Goal: Task Accomplishment & Management: Use online tool/utility

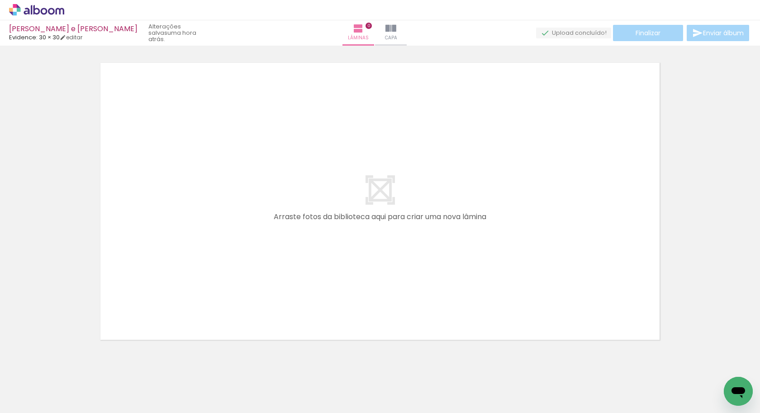
scroll to position [0, 1315]
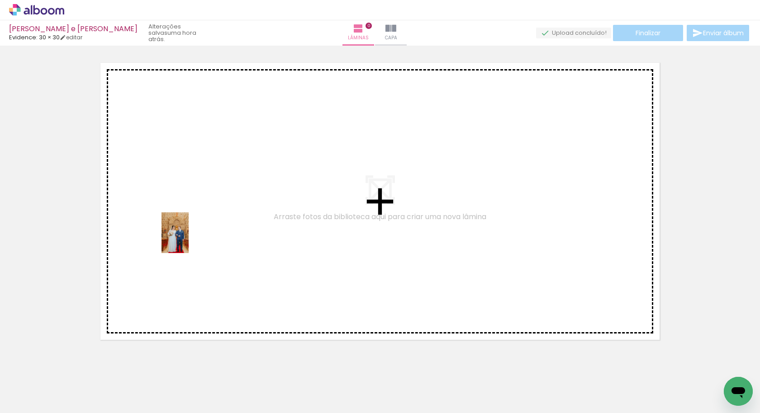
drag, startPoint x: 346, startPoint y: 387, endPoint x: 187, endPoint y: 245, distance: 213.9
click at [189, 241] on quentale-workspace at bounding box center [380, 206] width 760 height 413
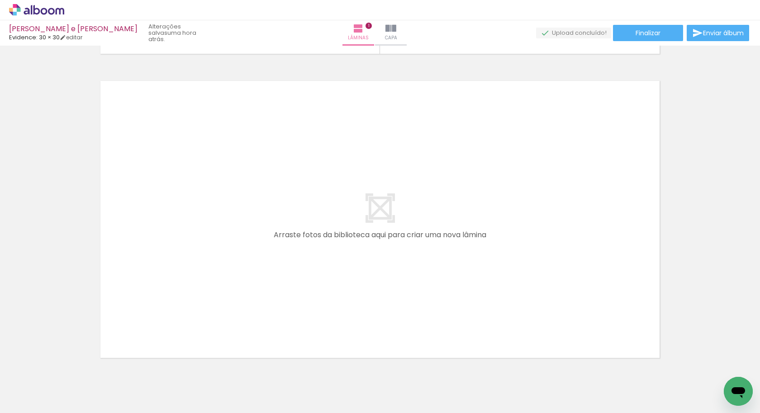
scroll to position [0, 0]
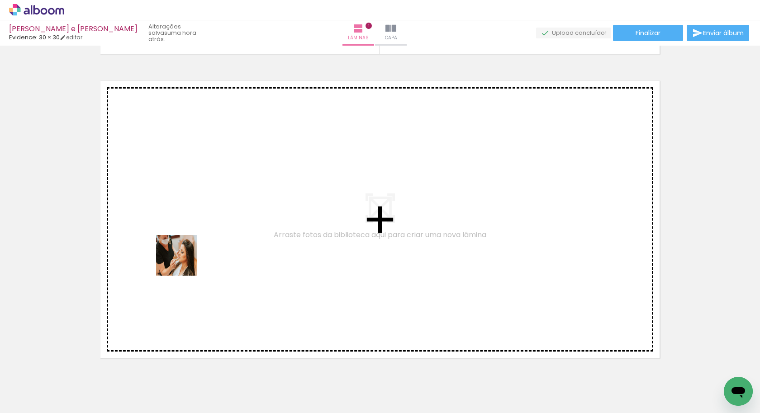
drag, startPoint x: 91, startPoint y: 383, endPoint x: 183, endPoint y: 260, distance: 154.2
click at [183, 260] on quentale-workspace at bounding box center [380, 206] width 760 height 413
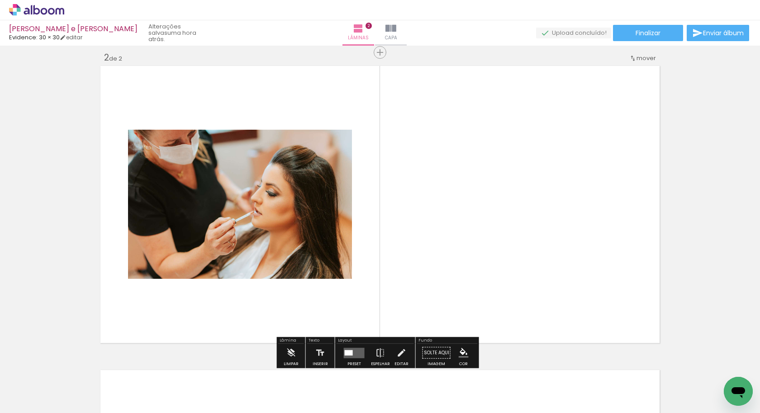
scroll to position [316, 0]
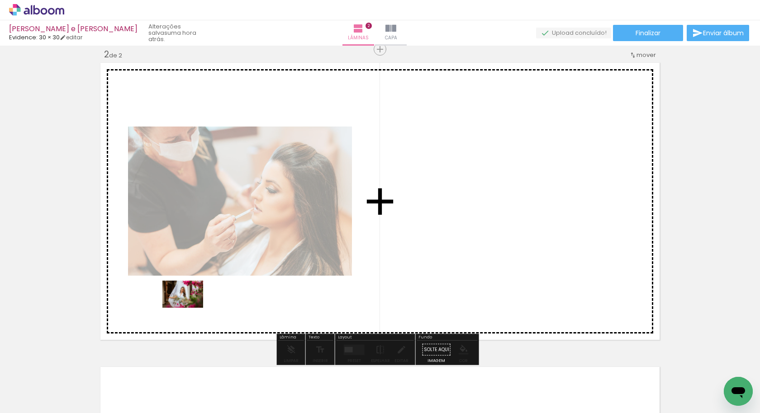
drag, startPoint x: 201, startPoint y: 376, endPoint x: 189, endPoint y: 308, distance: 69.3
click at [189, 308] on quentale-workspace at bounding box center [380, 206] width 760 height 413
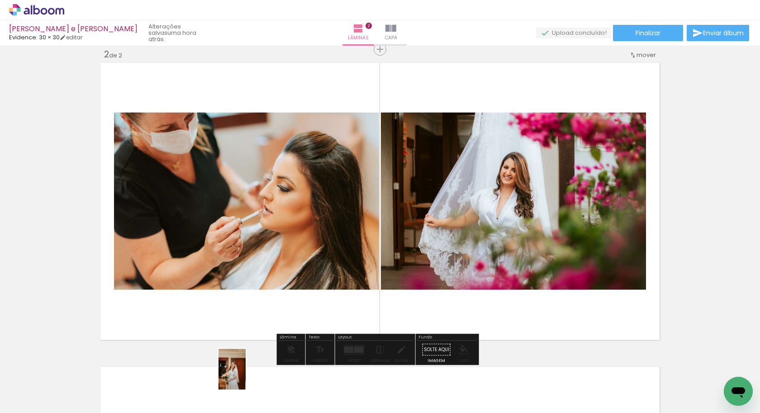
click at [246, 376] on div at bounding box center [242, 382] width 30 height 45
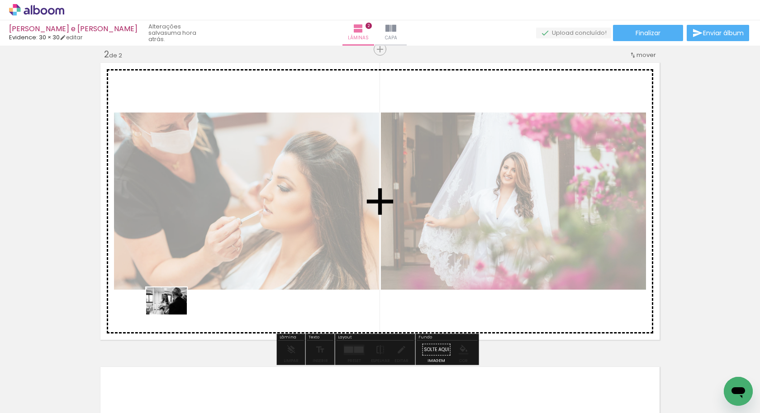
drag, startPoint x: 153, startPoint y: 383, endPoint x: 173, endPoint y: 315, distance: 70.8
click at [173, 315] on quentale-workspace at bounding box center [380, 206] width 760 height 413
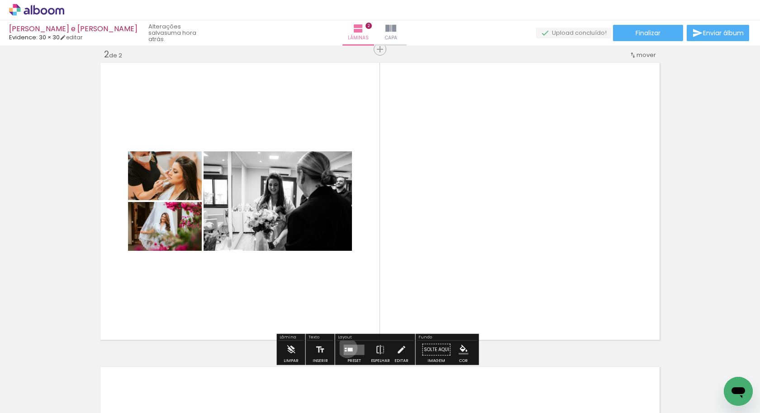
click at [345, 348] on quentale-layouter at bounding box center [354, 350] width 21 height 10
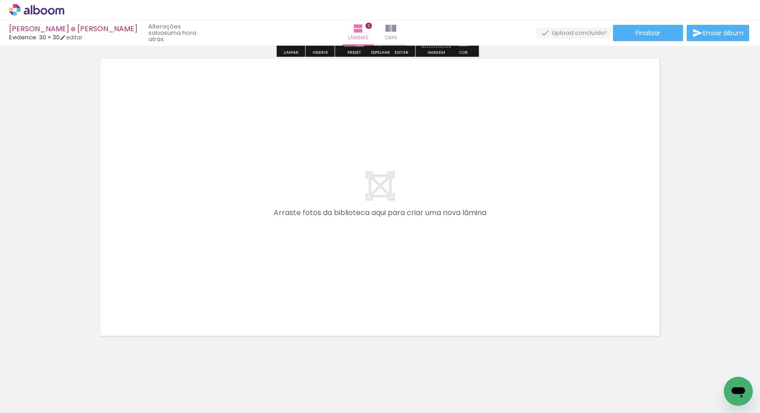
scroll to position [637, 0]
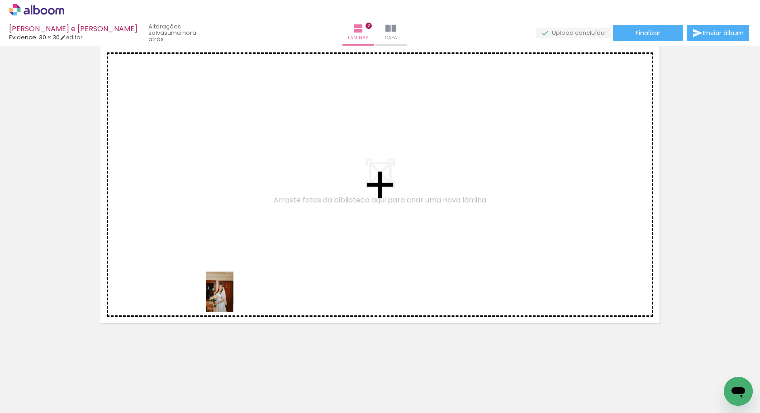
drag, startPoint x: 254, startPoint y: 383, endPoint x: 233, endPoint y: 299, distance: 87.1
click at [233, 299] on quentale-workspace at bounding box center [380, 206] width 760 height 413
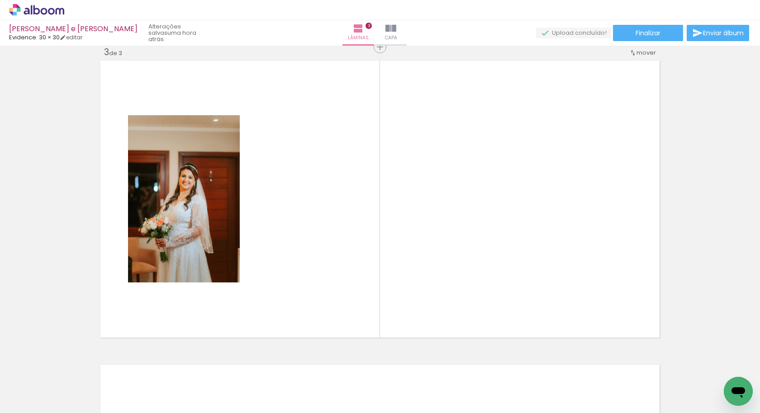
scroll to position [620, 0]
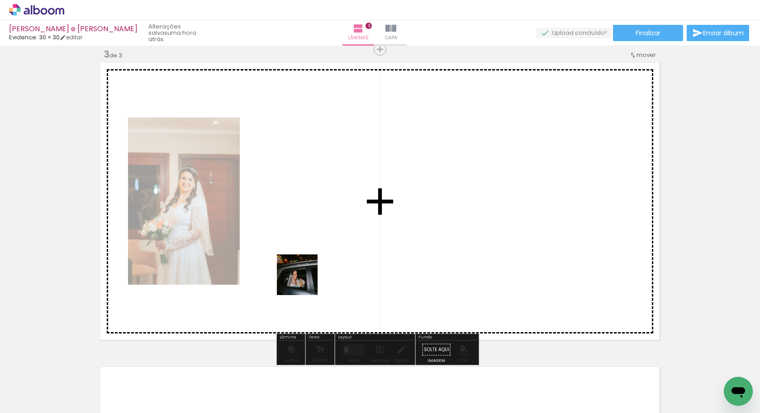
drag, startPoint x: 343, startPoint y: 390, endPoint x: 303, endPoint y: 279, distance: 117.6
click at [303, 279] on quentale-workspace at bounding box center [380, 206] width 760 height 413
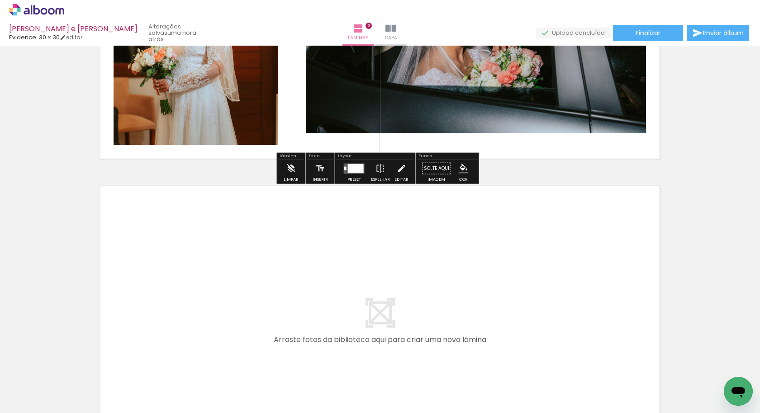
scroll to position [831, 0]
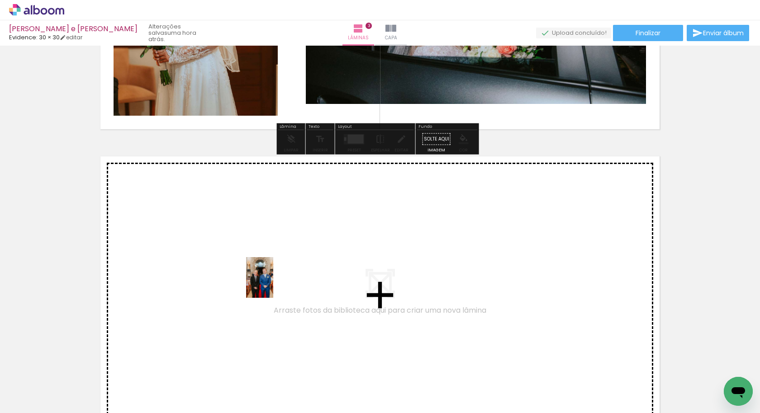
drag, startPoint x: 303, startPoint y: 390, endPoint x: 273, endPoint y: 284, distance: 109.6
click at [273, 284] on quentale-workspace at bounding box center [380, 206] width 760 height 413
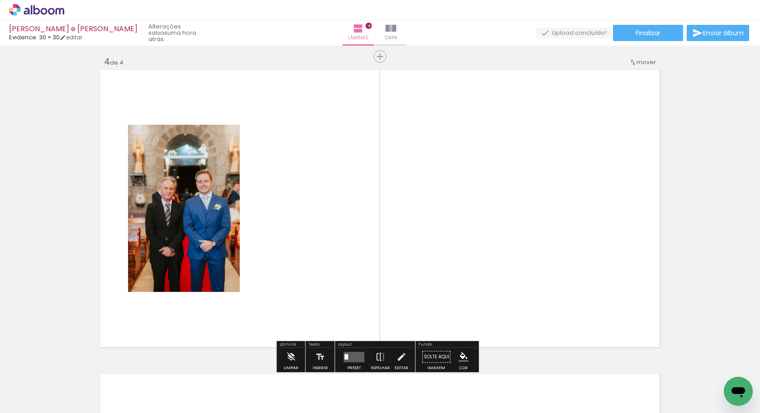
scroll to position [924, 0]
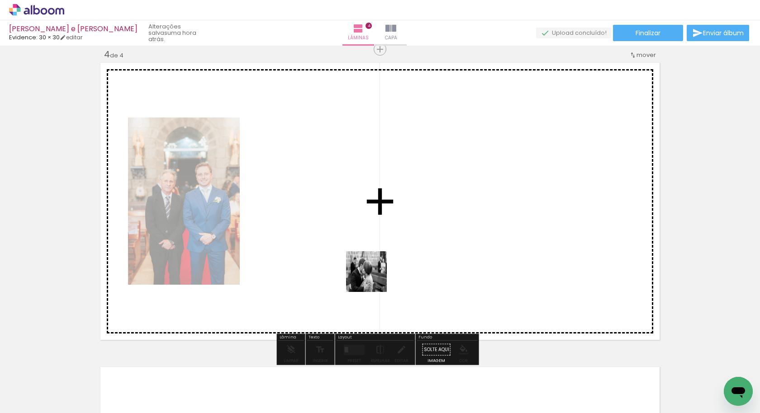
drag, startPoint x: 396, startPoint y: 375, endPoint x: 373, endPoint y: 279, distance: 99.5
click at [373, 279] on quentale-workspace at bounding box center [380, 206] width 760 height 413
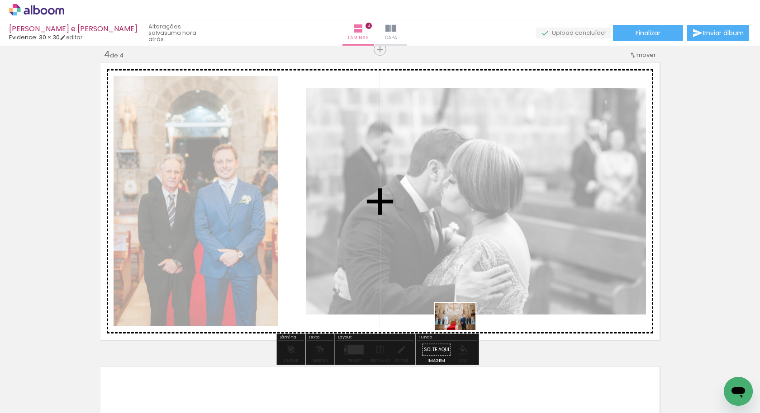
drag, startPoint x: 454, startPoint y: 386, endPoint x: 462, endPoint y: 330, distance: 56.1
click at [462, 330] on quentale-workspace at bounding box center [380, 206] width 760 height 413
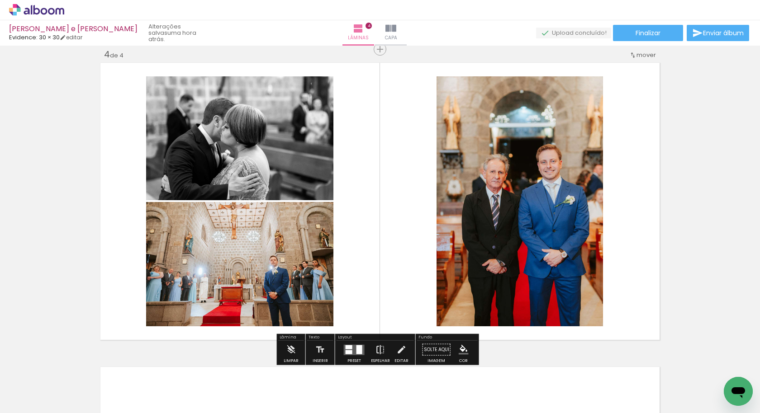
click at [384, 345] on paper-button "Espelhar" at bounding box center [381, 352] width 24 height 23
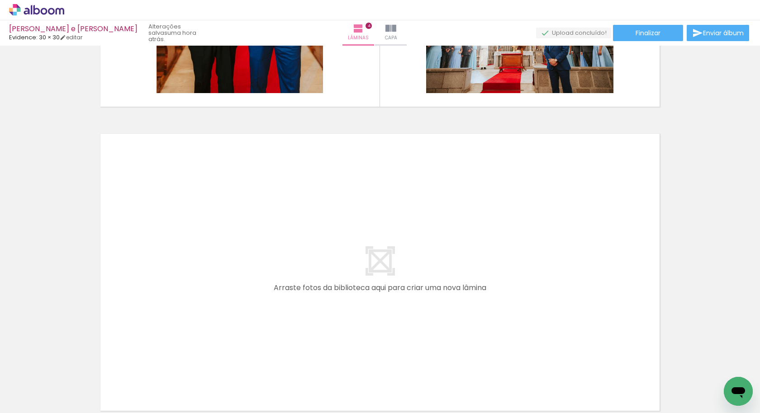
scroll to position [0, 354]
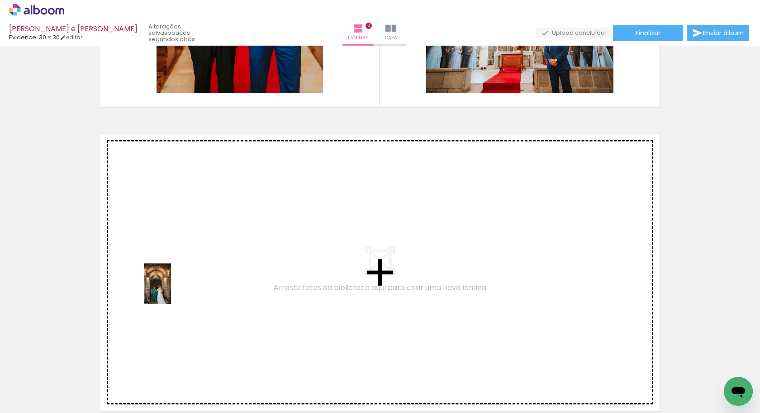
drag, startPoint x: 145, startPoint y: 389, endPoint x: 171, endPoint y: 291, distance: 102.0
click at [171, 291] on quentale-workspace at bounding box center [380, 206] width 760 height 413
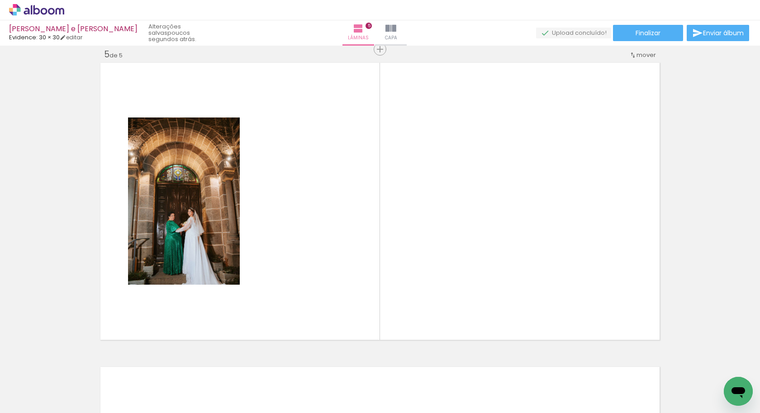
scroll to position [0, 308]
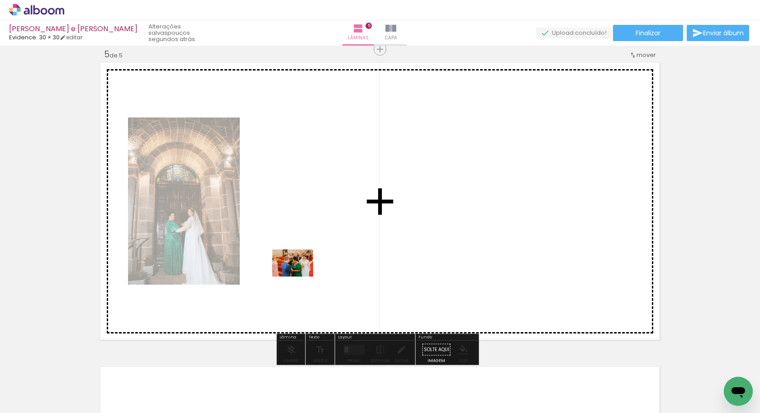
drag, startPoint x: 248, startPoint y: 393, endPoint x: 299, endPoint y: 277, distance: 127.1
click at [299, 277] on quentale-workspace at bounding box center [380, 206] width 760 height 413
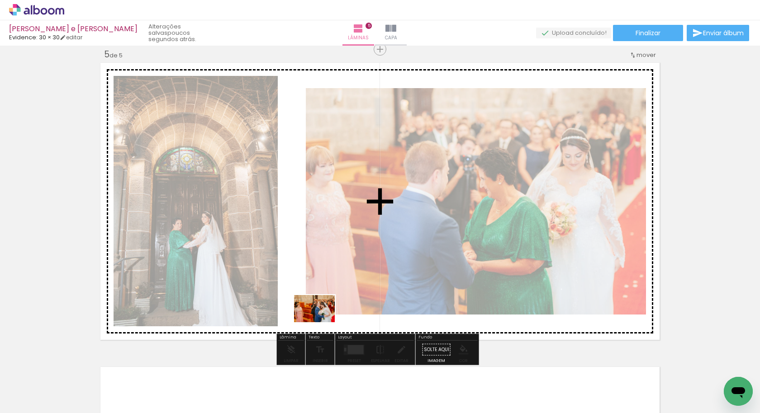
drag, startPoint x: 287, startPoint y: 399, endPoint x: 321, endPoint y: 322, distance: 83.6
click at [321, 322] on quentale-workspace at bounding box center [380, 206] width 760 height 413
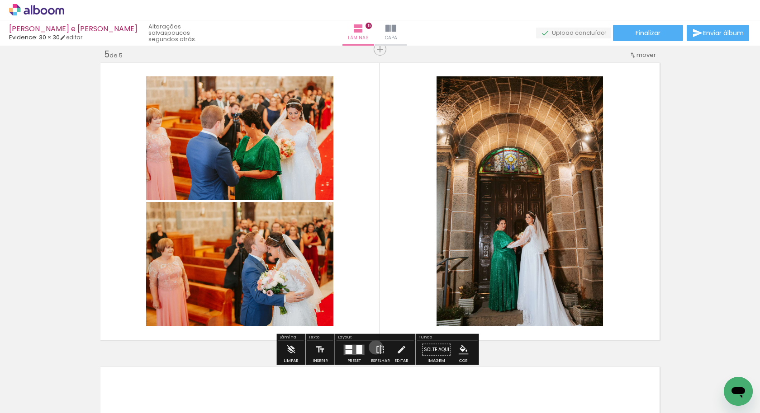
click at [375, 347] on iron-icon at bounding box center [380, 350] width 10 height 18
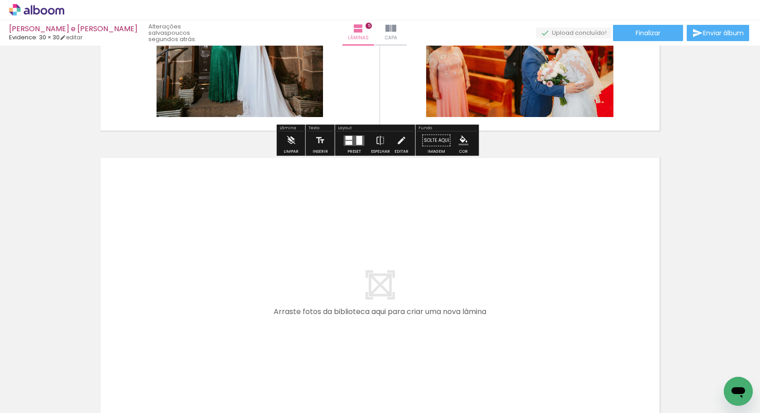
scroll to position [1550, 0]
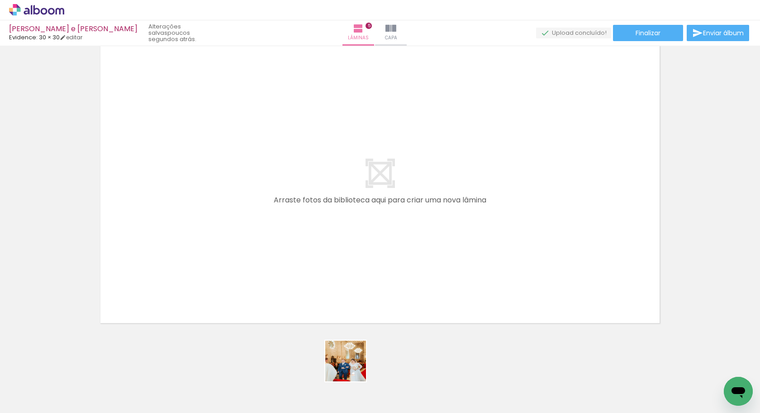
drag, startPoint x: 352, startPoint y: 391, endPoint x: 347, endPoint y: 283, distance: 108.7
click at [346, 281] on quentale-workspace at bounding box center [380, 206] width 760 height 413
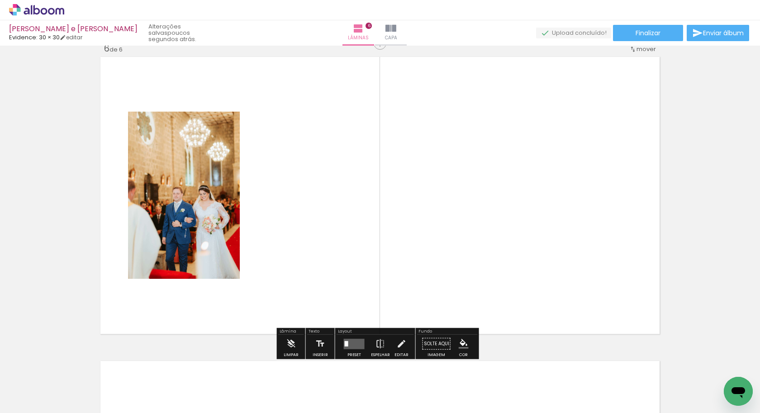
scroll to position [1533, 0]
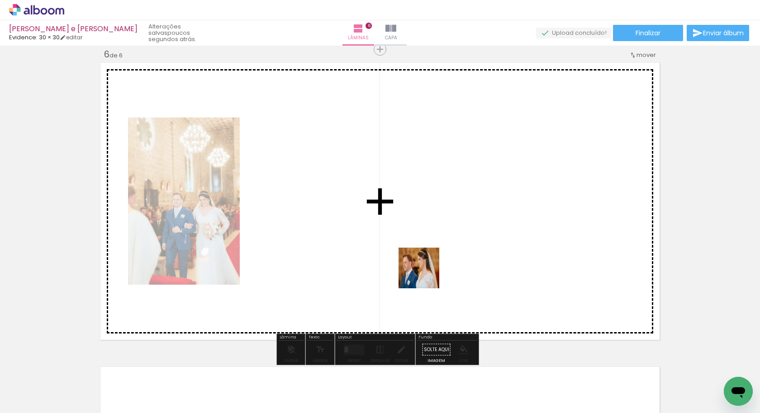
drag, startPoint x: 446, startPoint y: 379, endPoint x: 425, endPoint y: 274, distance: 106.9
click at [425, 274] on quentale-workspace at bounding box center [380, 206] width 760 height 413
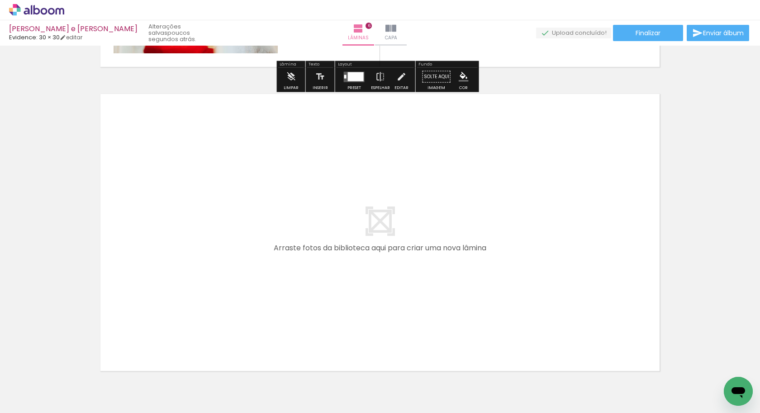
scroll to position [1854, 0]
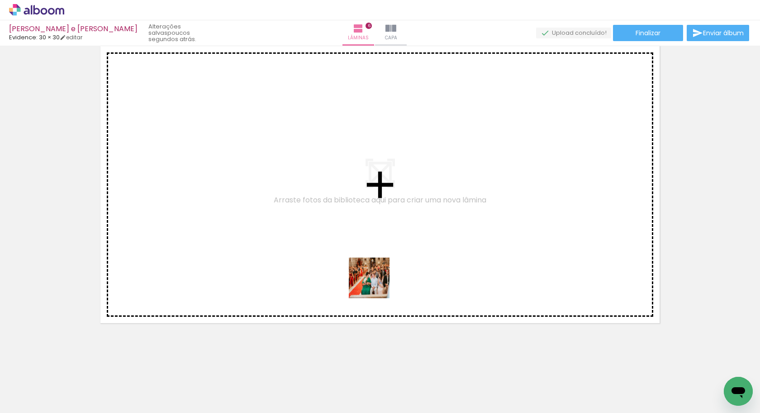
drag, startPoint x: 393, startPoint y: 382, endPoint x: 416, endPoint y: 322, distance: 63.4
click at [376, 285] on quentale-workspace at bounding box center [380, 206] width 760 height 413
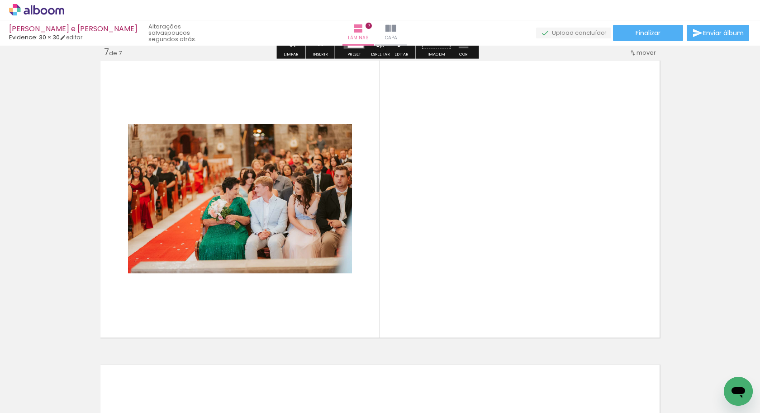
scroll to position [1837, 0]
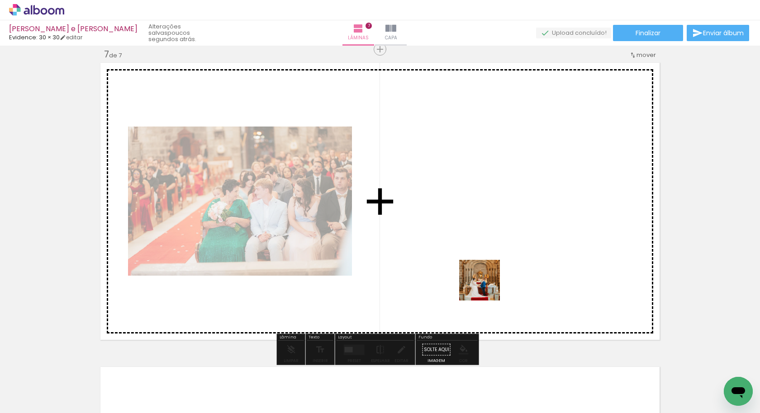
drag, startPoint x: 495, startPoint y: 381, endPoint x: 486, endPoint y: 286, distance: 95.8
click at [486, 286] on quentale-workspace at bounding box center [380, 206] width 760 height 413
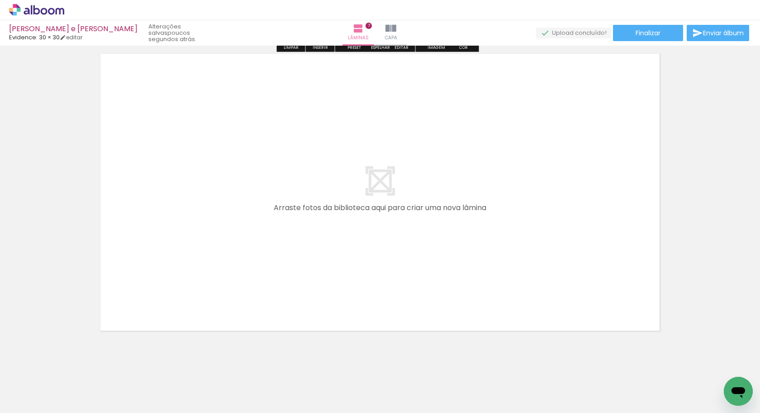
scroll to position [2151, 0]
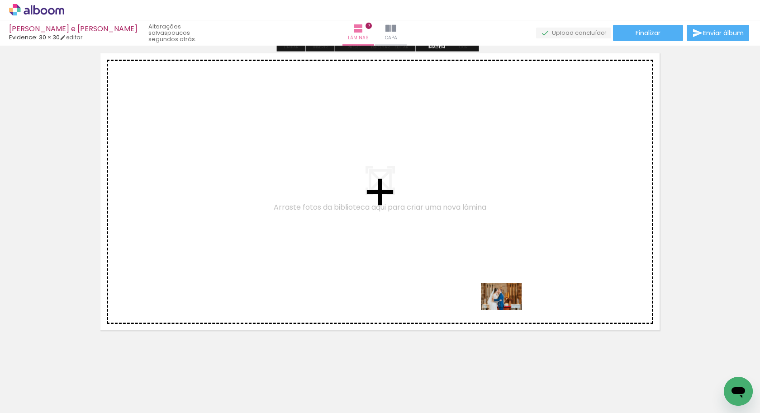
drag, startPoint x: 552, startPoint y: 385, endPoint x: 508, endPoint y: 310, distance: 86.8
click at [508, 310] on quentale-workspace at bounding box center [380, 206] width 760 height 413
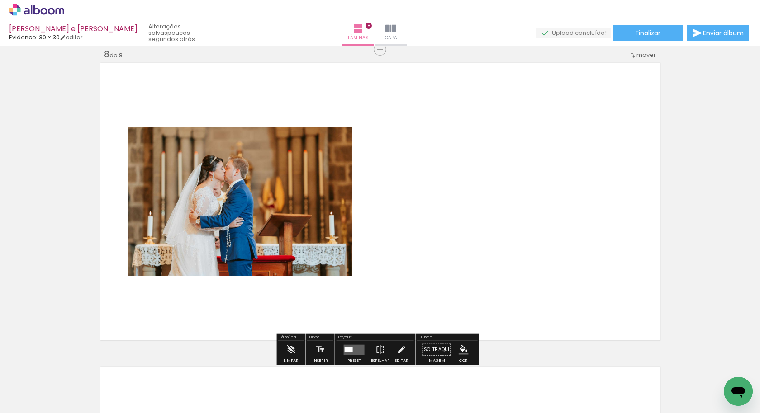
scroll to position [2141, 0]
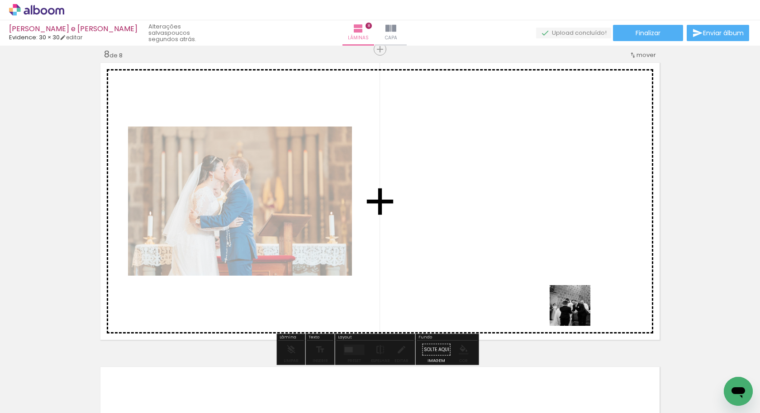
drag, startPoint x: 592, startPoint y: 377, endPoint x: 571, endPoint y: 287, distance: 92.6
click at [571, 287] on quentale-workspace at bounding box center [380, 206] width 760 height 413
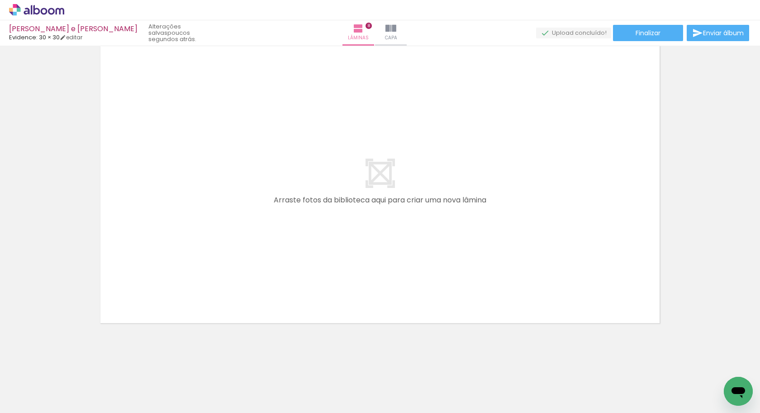
scroll to position [2462, 0]
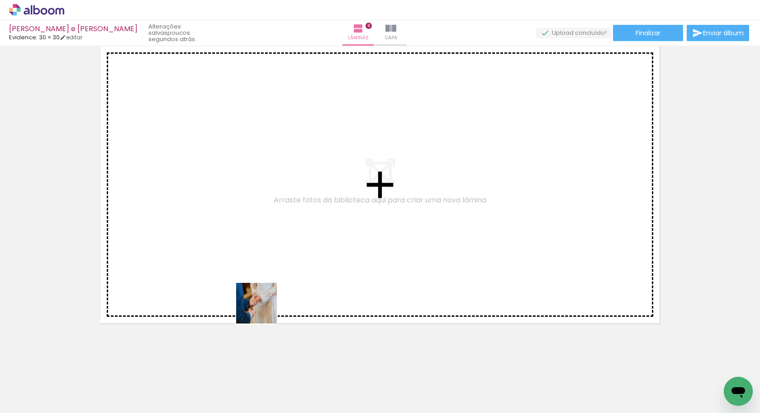
drag, startPoint x: 268, startPoint y: 369, endPoint x: 263, endPoint y: 310, distance: 59.0
click at [263, 310] on quentale-workspace at bounding box center [380, 206] width 760 height 413
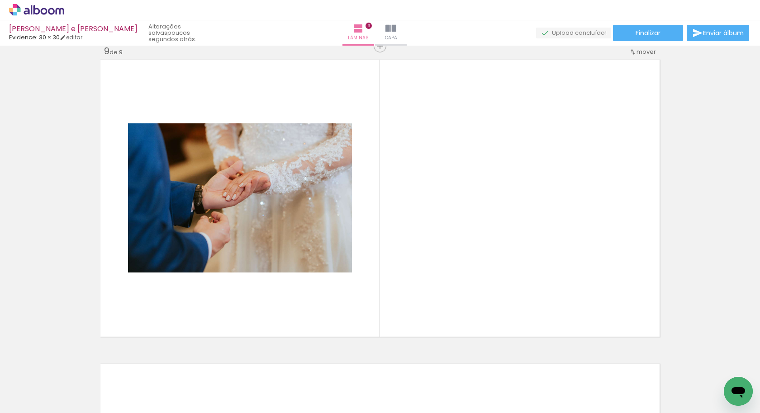
scroll to position [2446, 0]
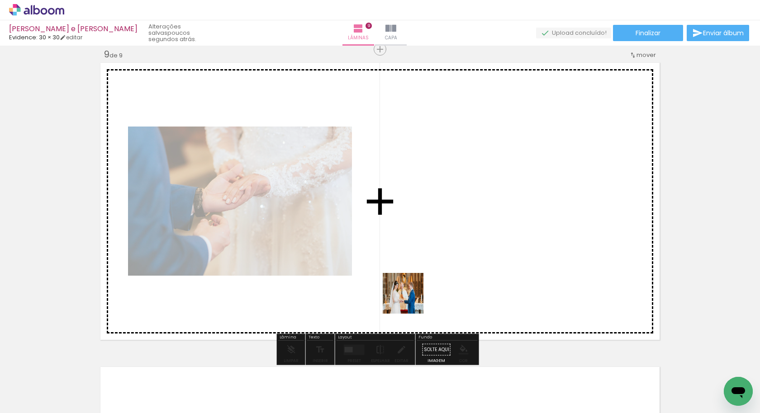
drag, startPoint x: 307, startPoint y: 385, endPoint x: 416, endPoint y: 302, distance: 137.7
click at [421, 291] on quentale-workspace at bounding box center [380, 206] width 760 height 413
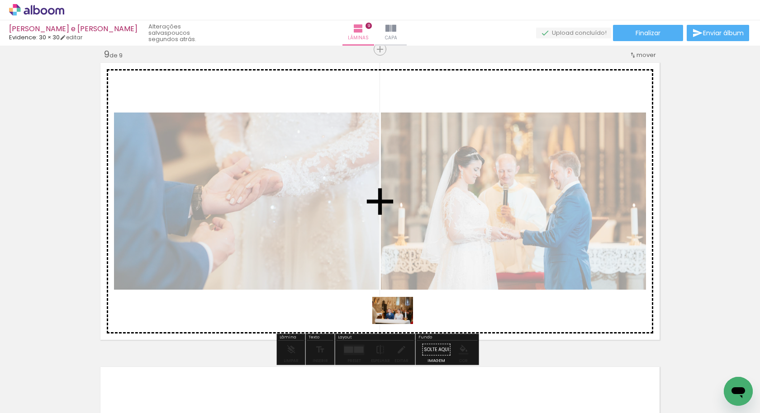
drag, startPoint x: 380, startPoint y: 359, endPoint x: 399, endPoint y: 324, distance: 40.1
click at [399, 324] on quentale-workspace at bounding box center [380, 206] width 760 height 413
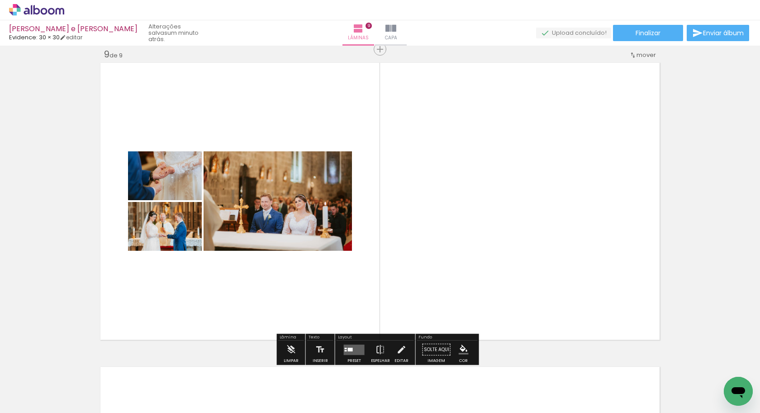
click at [348, 350] on div at bounding box center [350, 350] width 5 height 4
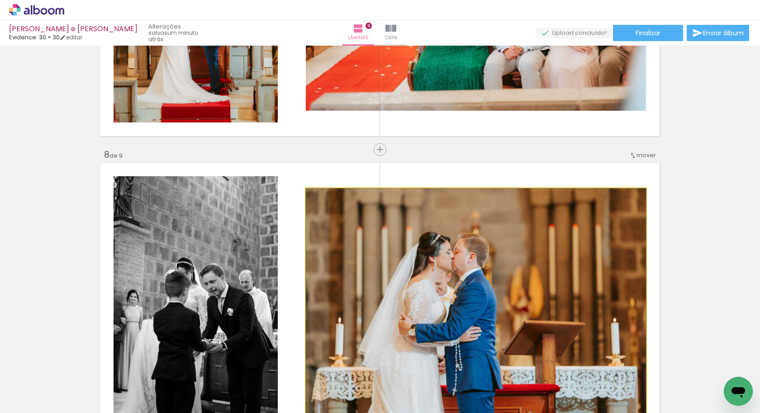
scroll to position [2039, 0]
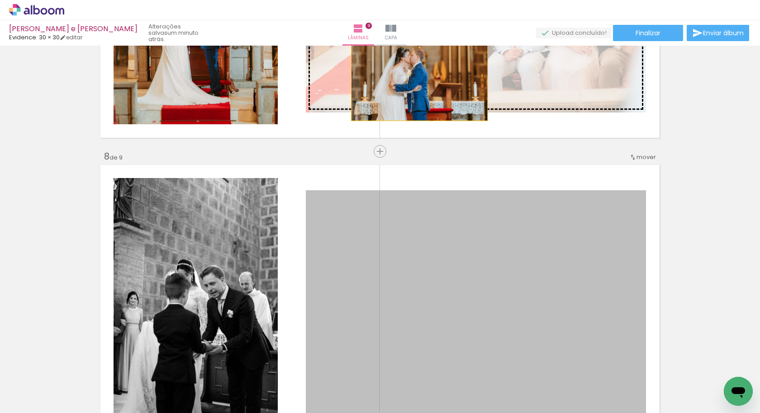
drag, startPoint x: 390, startPoint y: 265, endPoint x: 416, endPoint y: 75, distance: 191.1
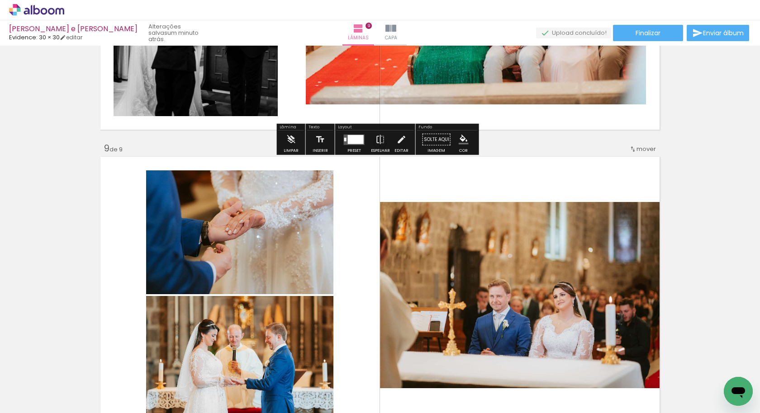
scroll to position [2356, 0]
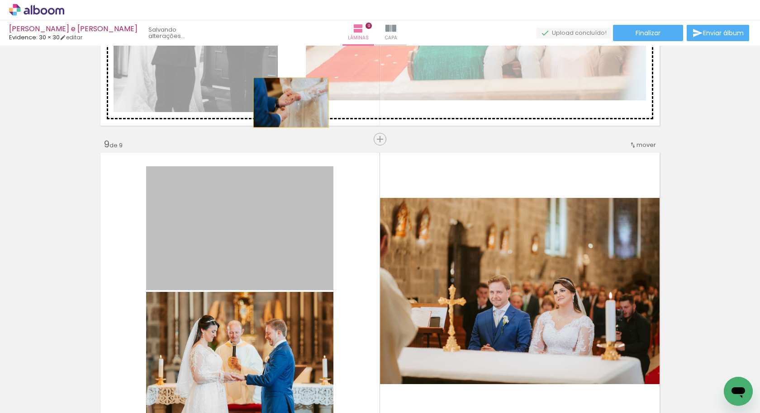
drag, startPoint x: 265, startPoint y: 234, endPoint x: 287, endPoint y: 103, distance: 133.5
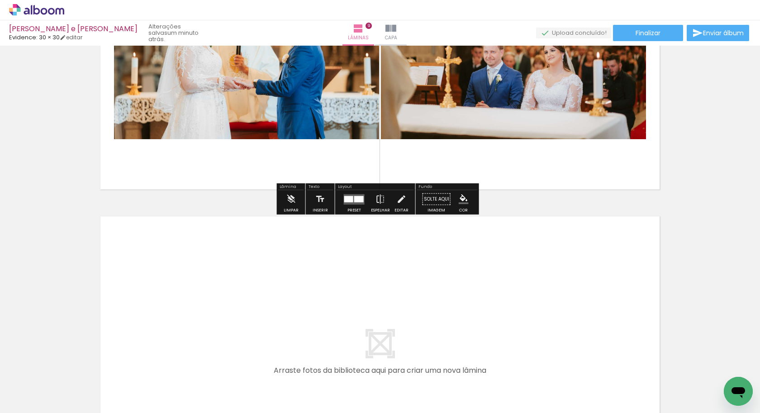
scroll to position [2612, 0]
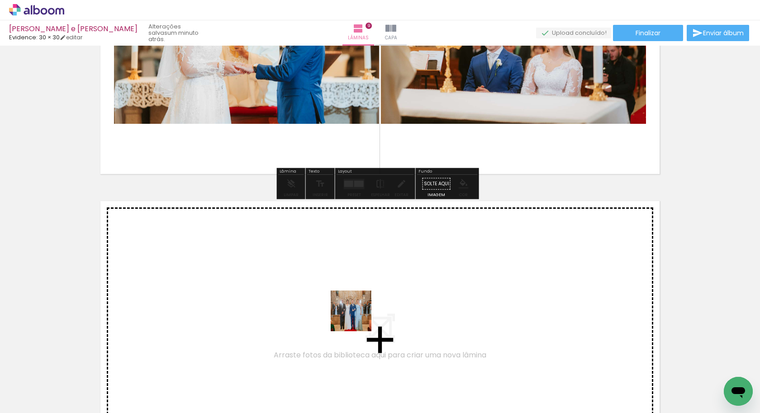
drag, startPoint x: 395, startPoint y: 387, endPoint x: 352, endPoint y: 313, distance: 84.9
click at [352, 313] on quentale-workspace at bounding box center [380, 206] width 760 height 413
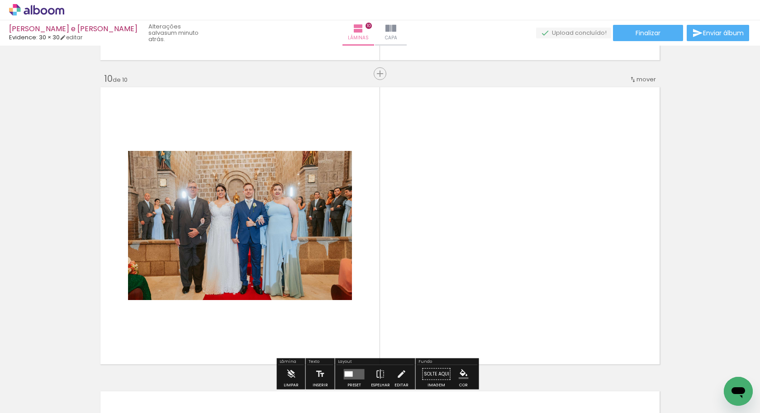
scroll to position [2750, 0]
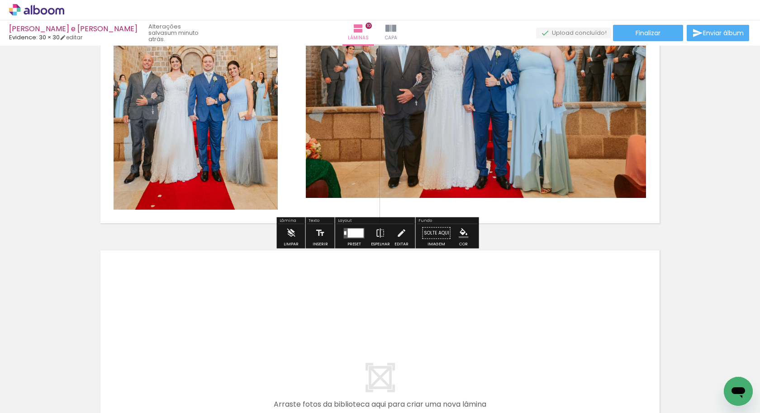
scroll to position [2875, 0]
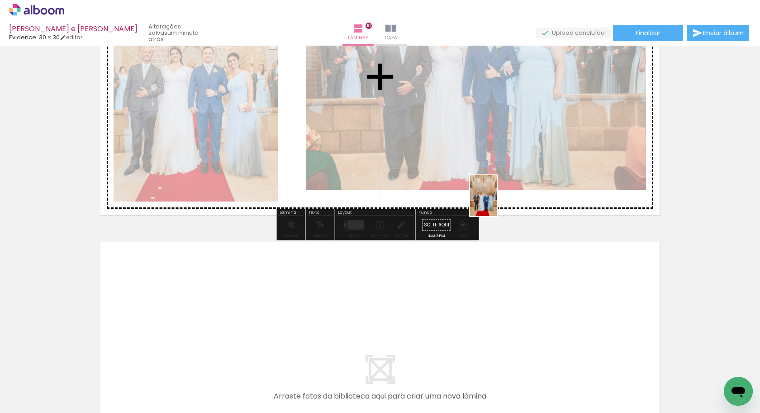
drag, startPoint x: 503, startPoint y: 388, endPoint x: 497, endPoint y: 203, distance: 185.5
click at [497, 203] on quentale-workspace at bounding box center [380, 206] width 760 height 413
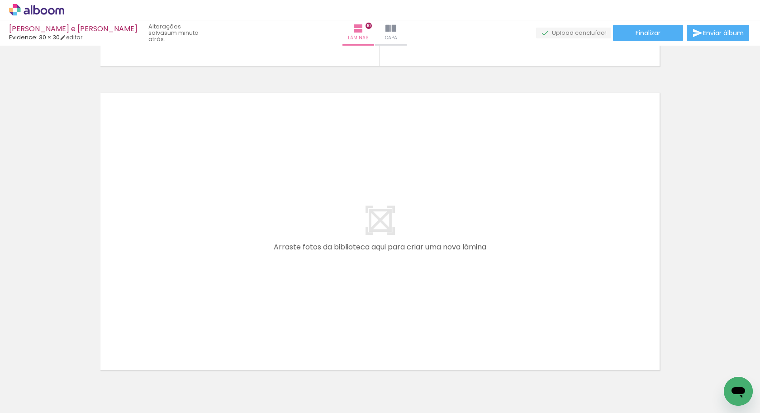
scroll to position [0, 888]
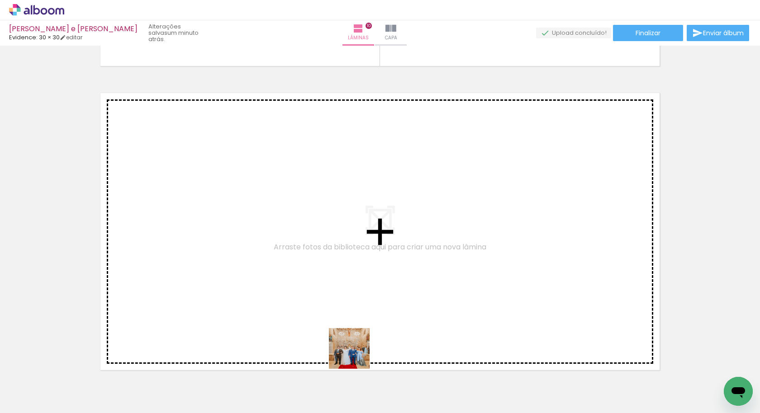
drag, startPoint x: 358, startPoint y: 387, endPoint x: 334, endPoint y: 299, distance: 90.8
click at [334, 299] on quentale-workspace at bounding box center [380, 206] width 760 height 413
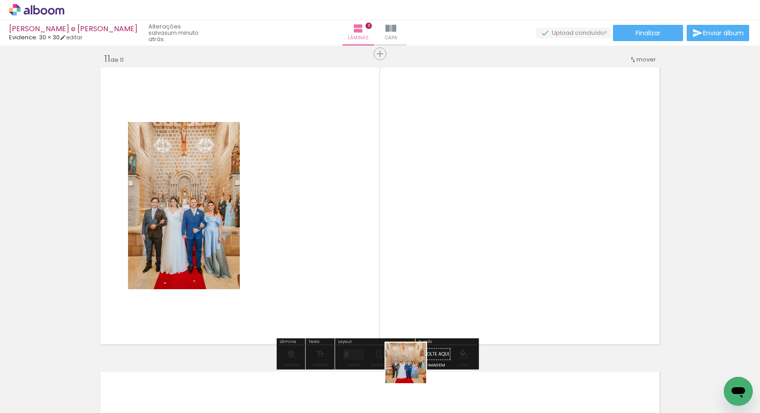
scroll to position [3054, 0]
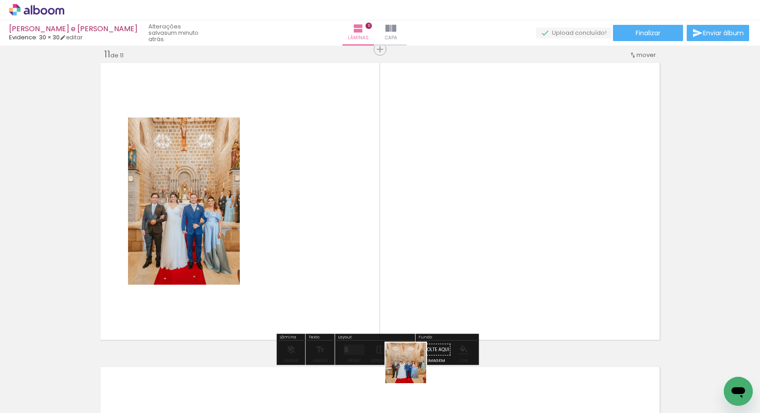
drag, startPoint x: 412, startPoint y: 370, endPoint x: 416, endPoint y: 326, distance: 43.5
click at [386, 272] on quentale-workspace at bounding box center [380, 206] width 760 height 413
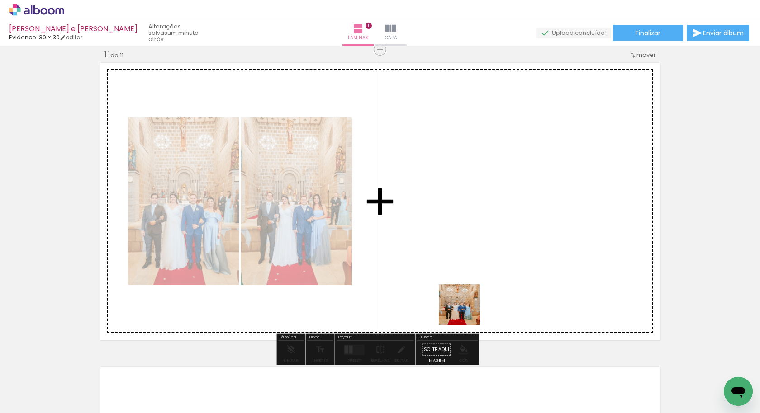
drag, startPoint x: 463, startPoint y: 326, endPoint x: 475, endPoint y: 309, distance: 20.4
click at [468, 298] on quentale-workspace at bounding box center [380, 206] width 760 height 413
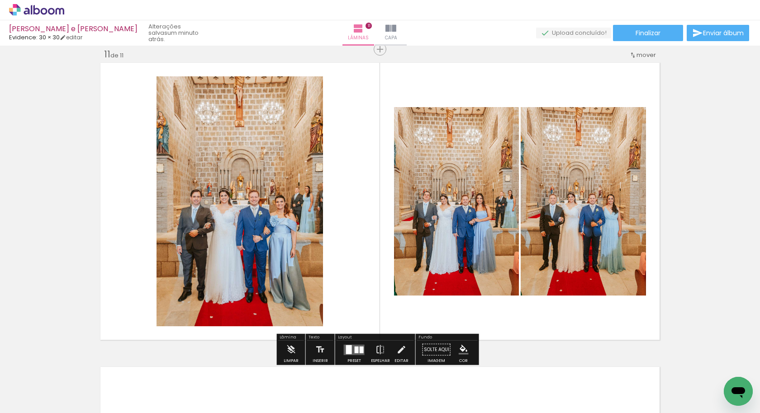
click at [359, 348] on div at bounding box center [361, 349] width 4 height 7
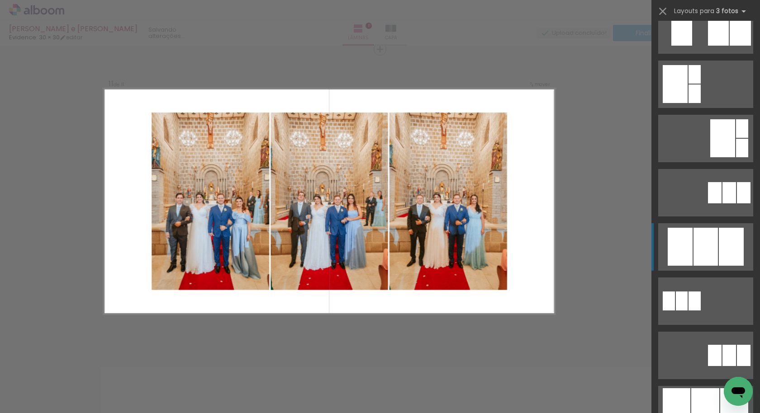
scroll to position [240, 0]
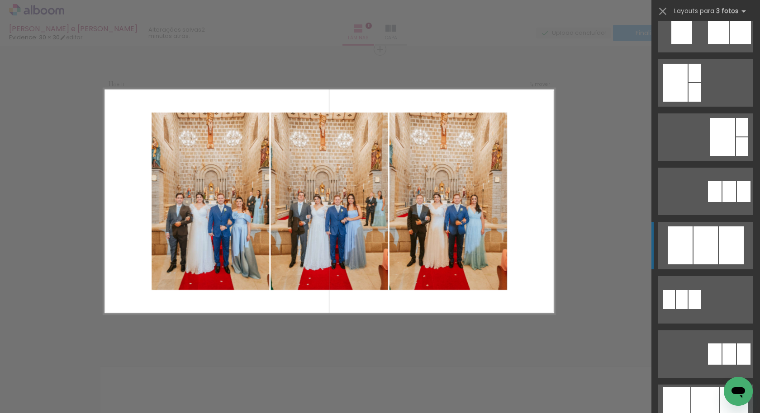
click at [703, 244] on div at bounding box center [705, 246] width 24 height 38
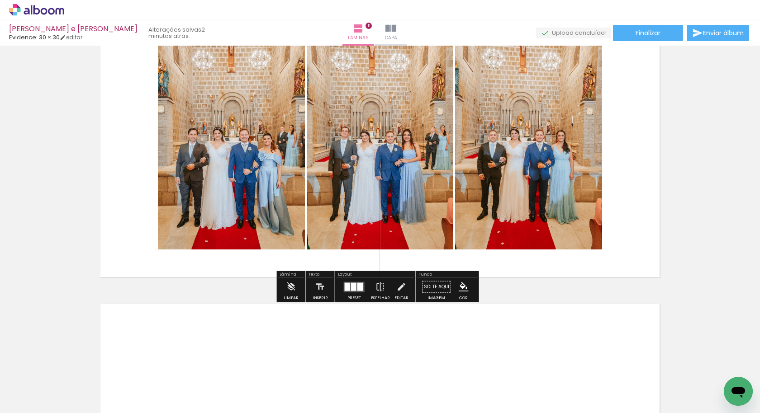
scroll to position [3134, 0]
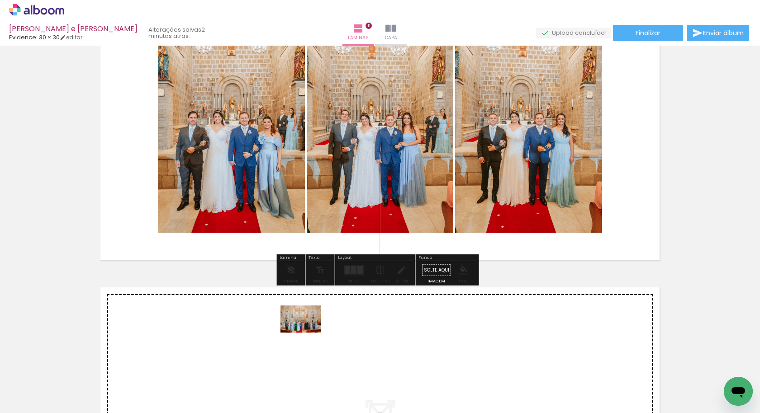
drag, startPoint x: 487, startPoint y: 369, endPoint x: 306, endPoint y: 332, distance: 184.0
click at [306, 332] on quentale-workspace at bounding box center [380, 206] width 760 height 413
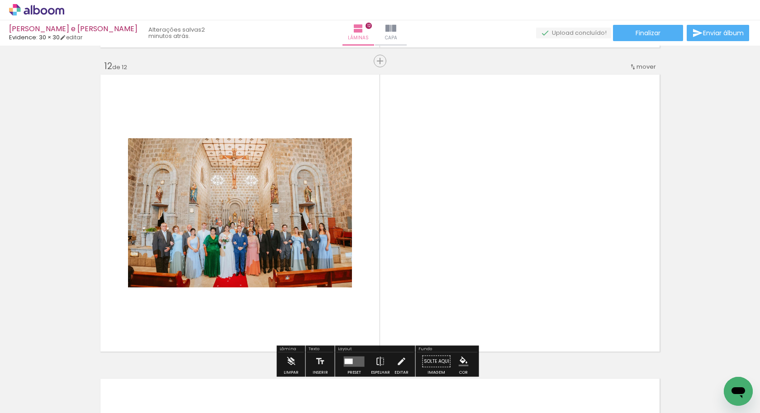
scroll to position [3359, 0]
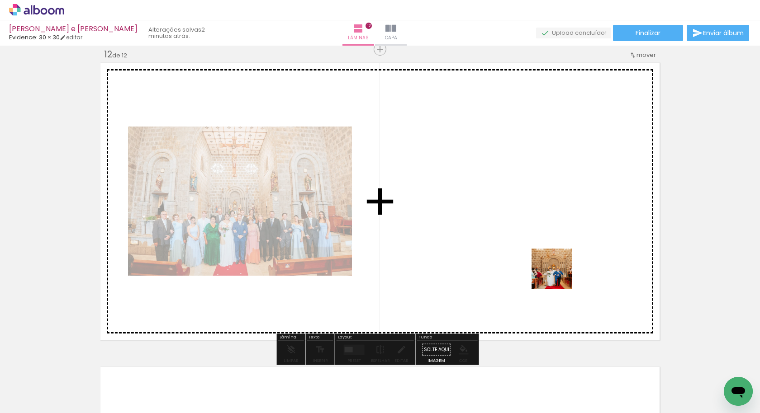
drag, startPoint x: 569, startPoint y: 374, endPoint x: 558, endPoint y: 276, distance: 99.1
click at [558, 275] on quentale-workspace at bounding box center [380, 206] width 760 height 413
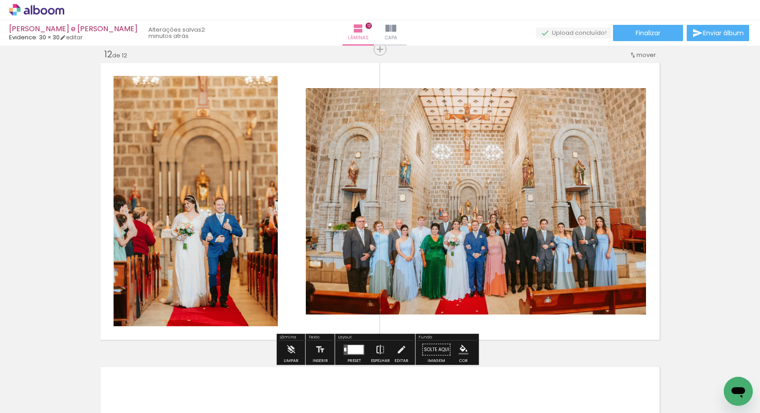
click at [383, 346] on paper-button "Espelhar" at bounding box center [381, 352] width 24 height 23
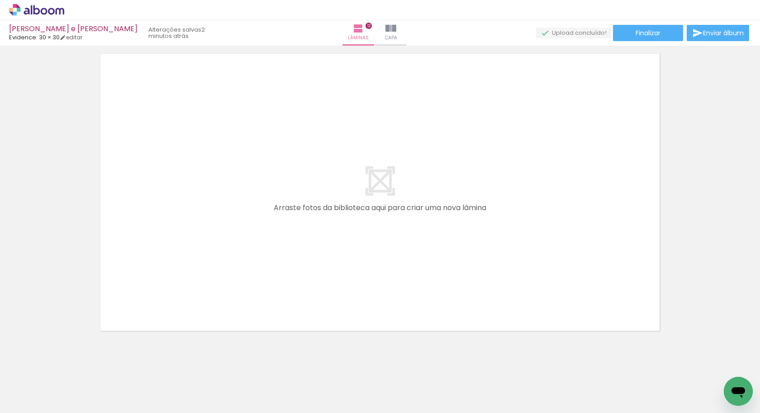
scroll to position [3674, 0]
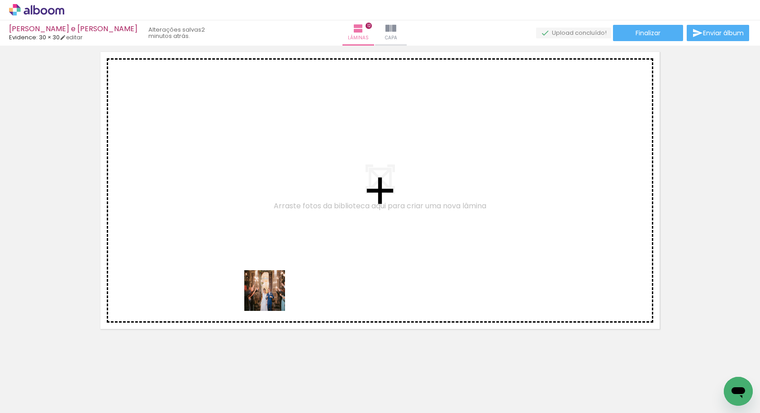
drag, startPoint x: 277, startPoint y: 373, endPoint x: 307, endPoint y: 331, distance: 51.1
click at [271, 291] on quentale-workspace at bounding box center [380, 206] width 760 height 413
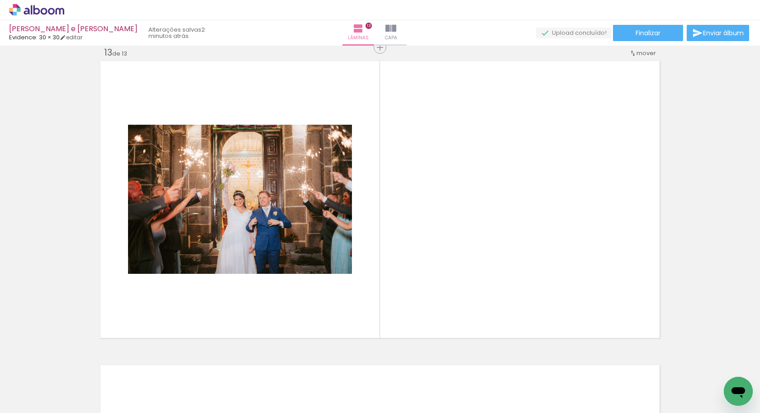
scroll to position [3663, 0]
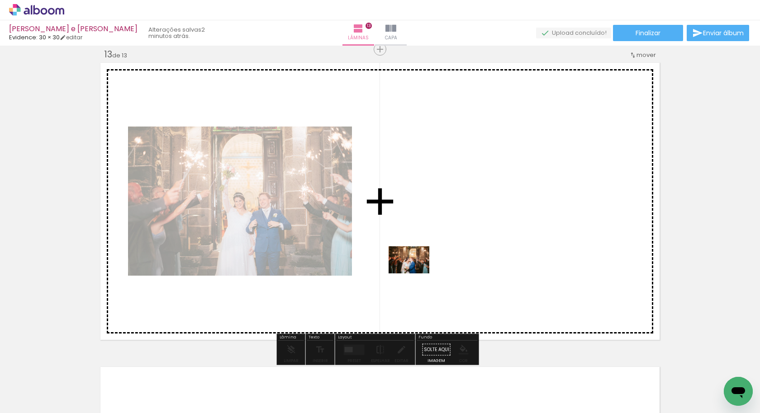
drag, startPoint x: 330, startPoint y: 381, endPoint x: 416, endPoint y: 274, distance: 137.3
click at [416, 274] on quentale-workspace at bounding box center [380, 206] width 760 height 413
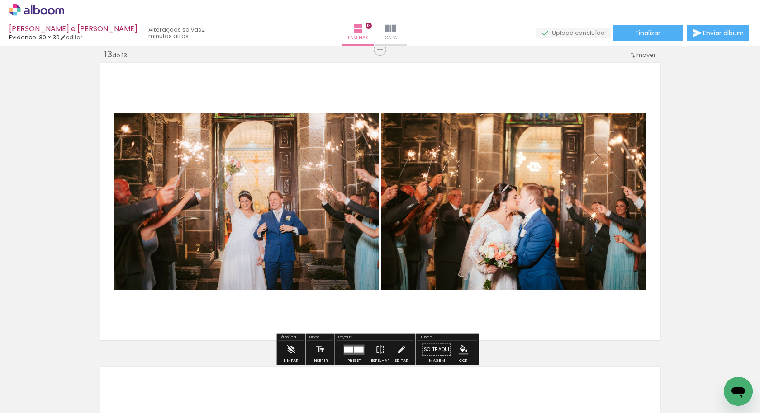
click at [359, 352] on div at bounding box center [358, 349] width 9 height 6
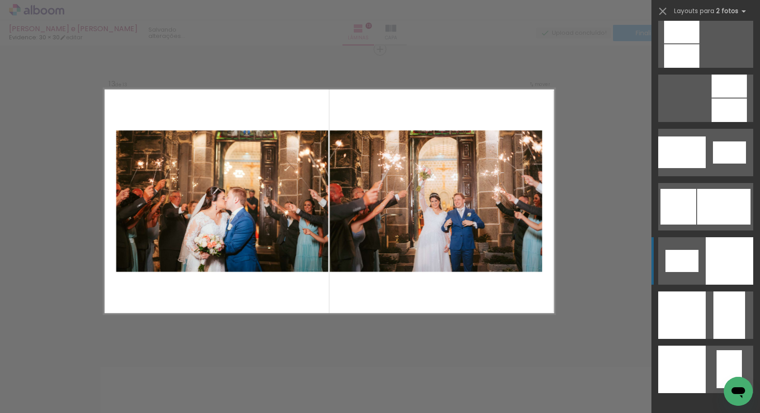
scroll to position [1054, 0]
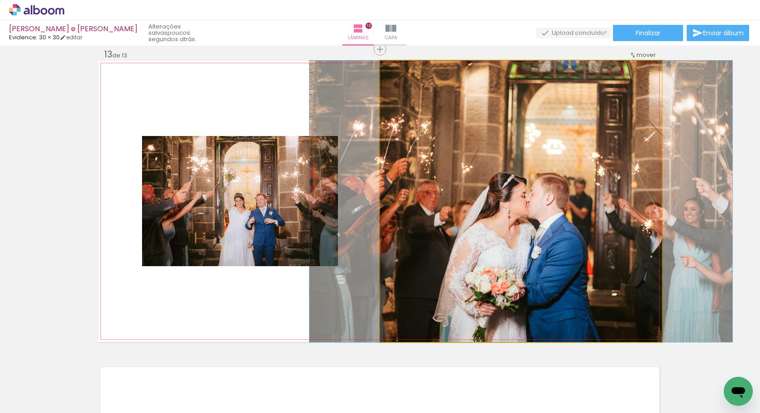
drag, startPoint x: 396, startPoint y: 70, endPoint x: 385, endPoint y: 68, distance: 11.0
type paper-slider "100"
click at [385, 68] on div at bounding box center [414, 70] width 63 height 14
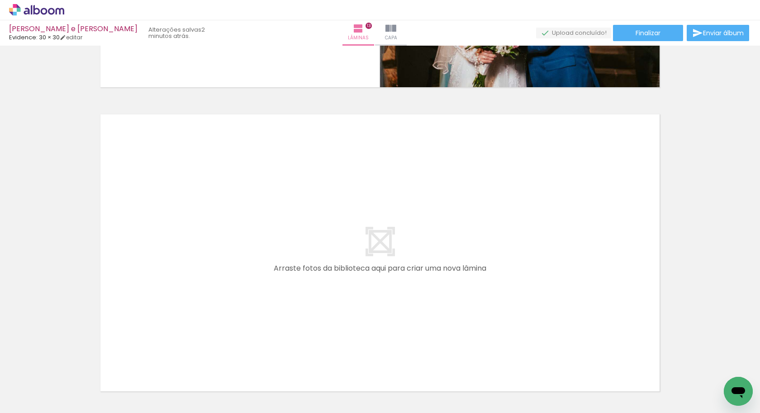
scroll to position [3933, 0]
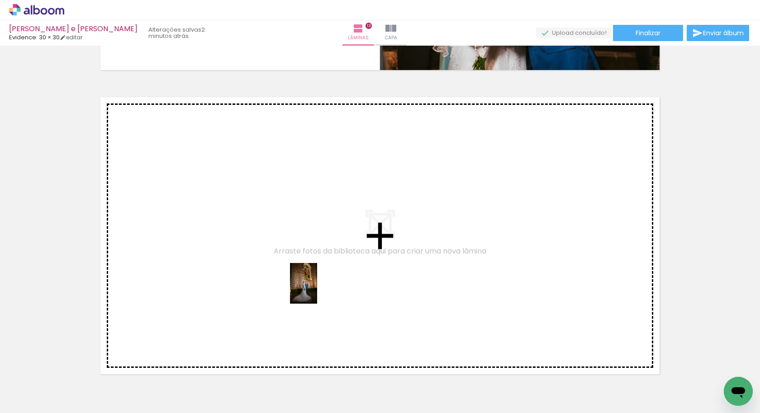
drag, startPoint x: 382, startPoint y: 379, endPoint x: 317, endPoint y: 290, distance: 110.4
click at [317, 290] on quentale-workspace at bounding box center [380, 206] width 760 height 413
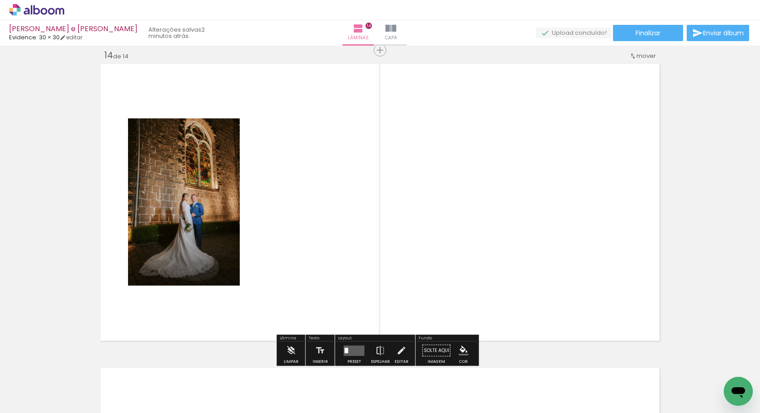
scroll to position [3967, 0]
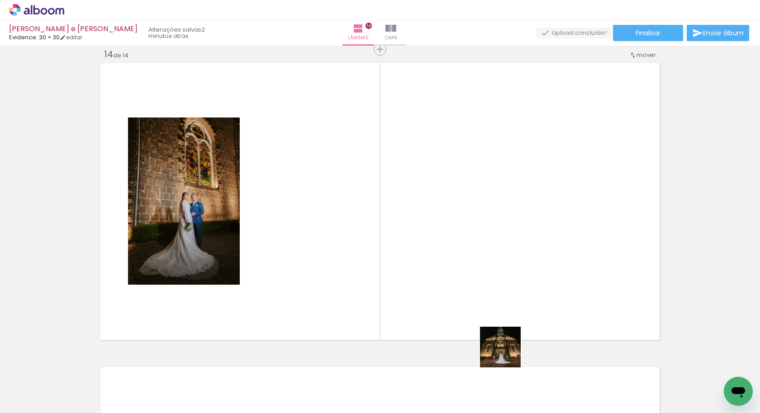
drag, startPoint x: 531, startPoint y: 395, endPoint x: 466, endPoint y: 286, distance: 126.7
click at [466, 282] on quentale-workspace at bounding box center [380, 206] width 760 height 413
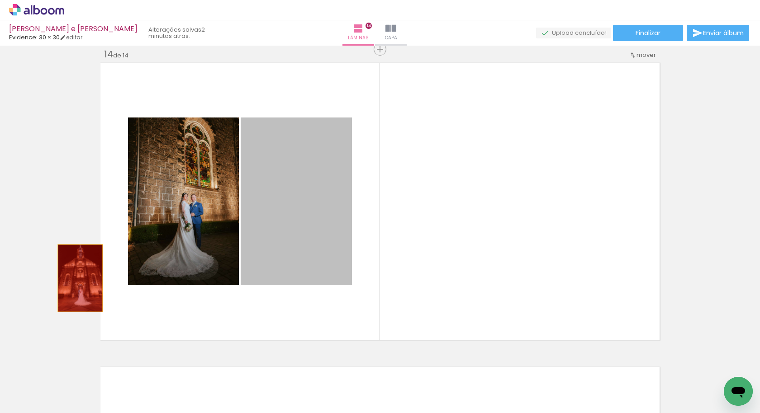
drag, startPoint x: 317, startPoint y: 241, endPoint x: 76, endPoint y: 278, distance: 243.5
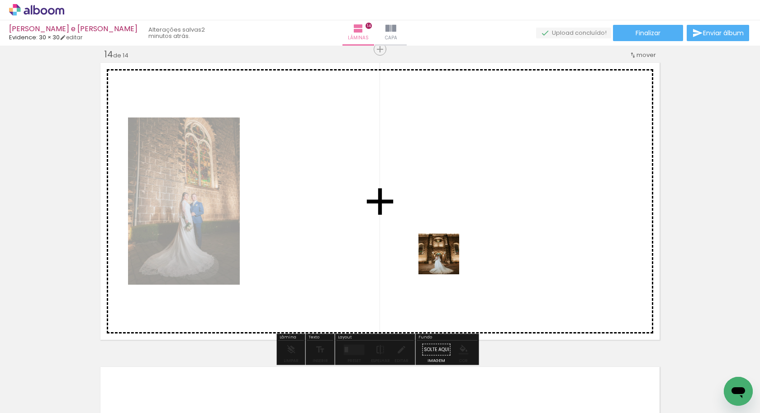
drag, startPoint x: 478, startPoint y: 389, endPoint x: 445, endPoint y: 261, distance: 132.2
click at [445, 261] on quentale-workspace at bounding box center [380, 206] width 760 height 413
